Goal: Task Accomplishment & Management: Manage account settings

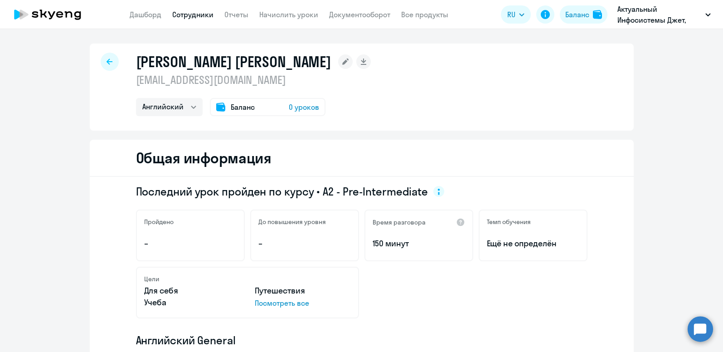
select select "english"
click at [364, 16] on link "Документооборот" at bounding box center [359, 14] width 61 height 9
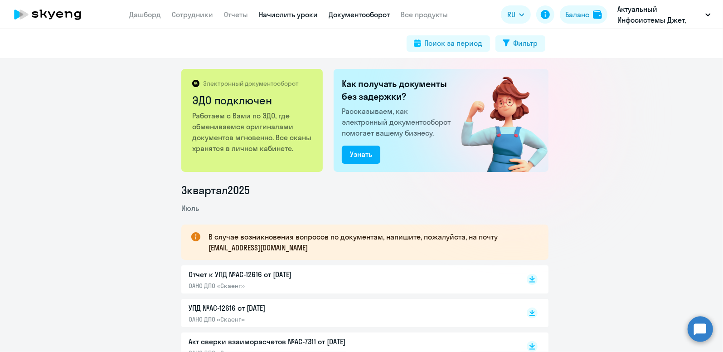
click at [300, 17] on link "Начислить уроки" at bounding box center [288, 14] width 59 height 9
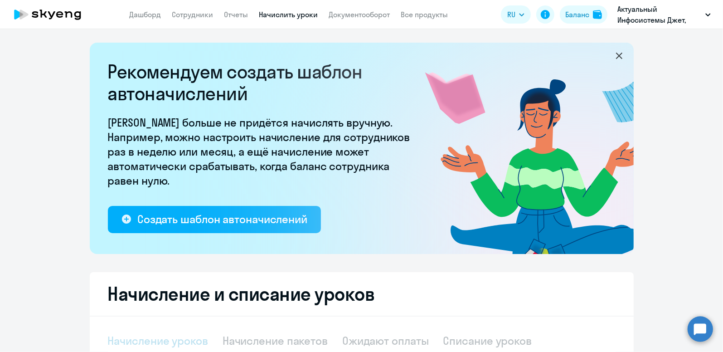
select select "10"
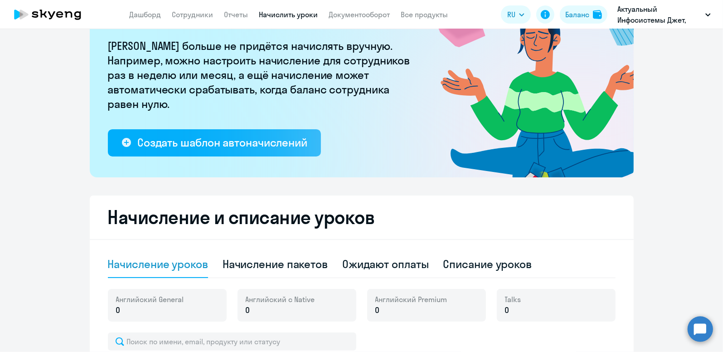
scroll to position [135, 0]
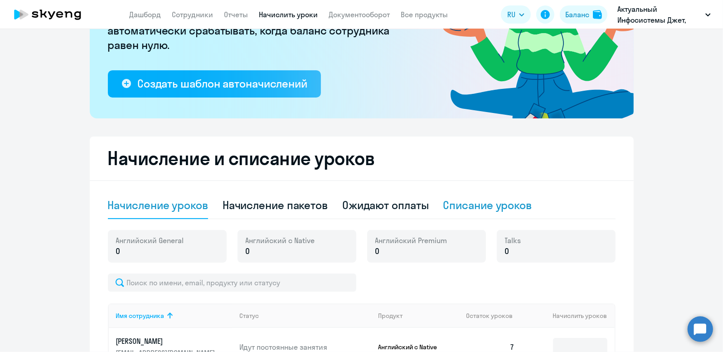
click at [449, 206] on div "Списание уроков" at bounding box center [487, 205] width 89 height 14
select select "10"
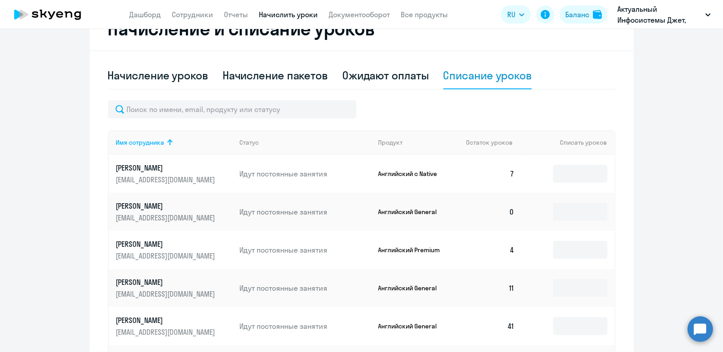
scroll to position [272, 0]
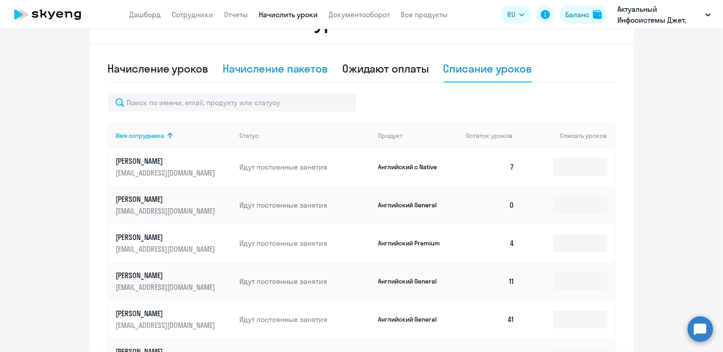
click at [304, 68] on div "Начисление пакетов" at bounding box center [274, 68] width 105 height 14
select select "10"
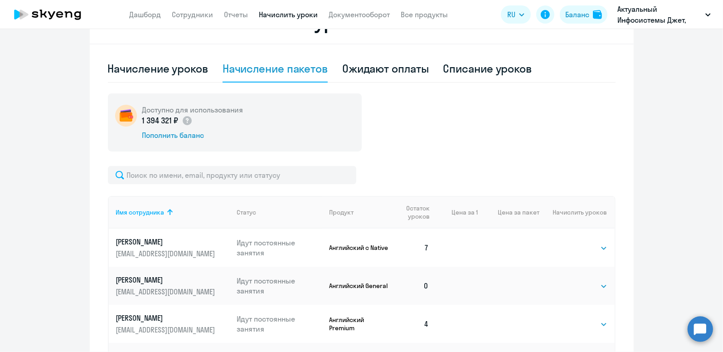
scroll to position [227, 0]
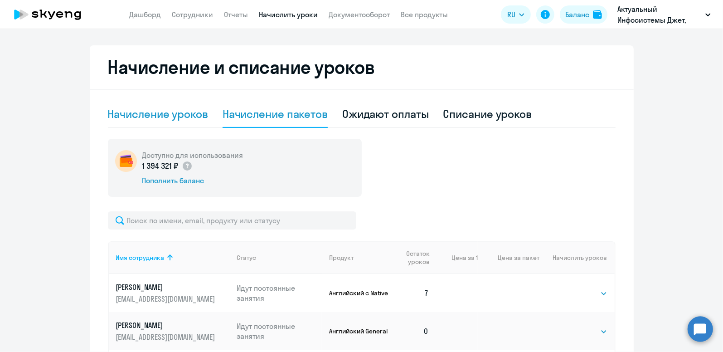
click at [186, 117] on div "Начисление уроков" at bounding box center [158, 113] width 100 height 14
select select "10"
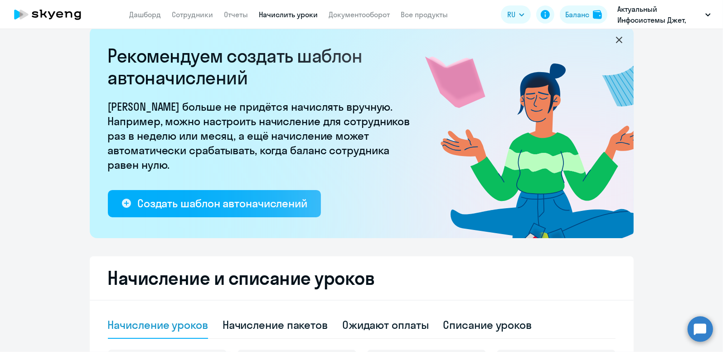
scroll to position [0, 0]
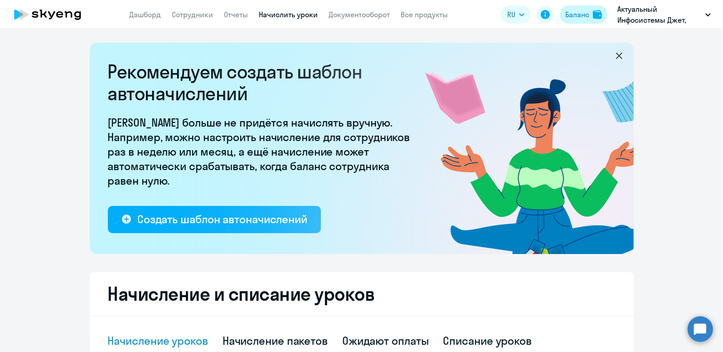
click at [579, 19] on div "Баланс" at bounding box center [577, 14] width 24 height 11
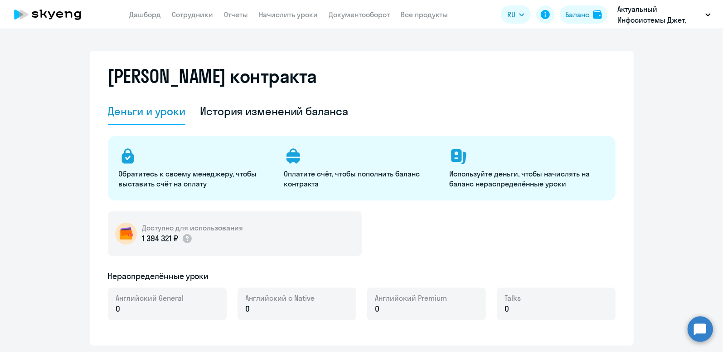
select select "english_adult_not_native_speaker"
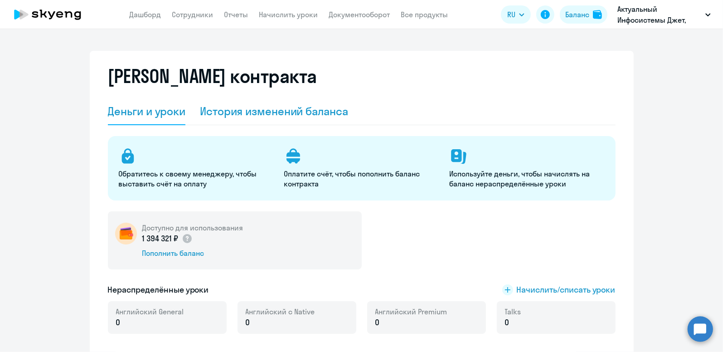
click at [308, 112] on div "История изменений баланса" at bounding box center [274, 111] width 148 height 14
